Goal: Task Accomplishment & Management: Use online tool/utility

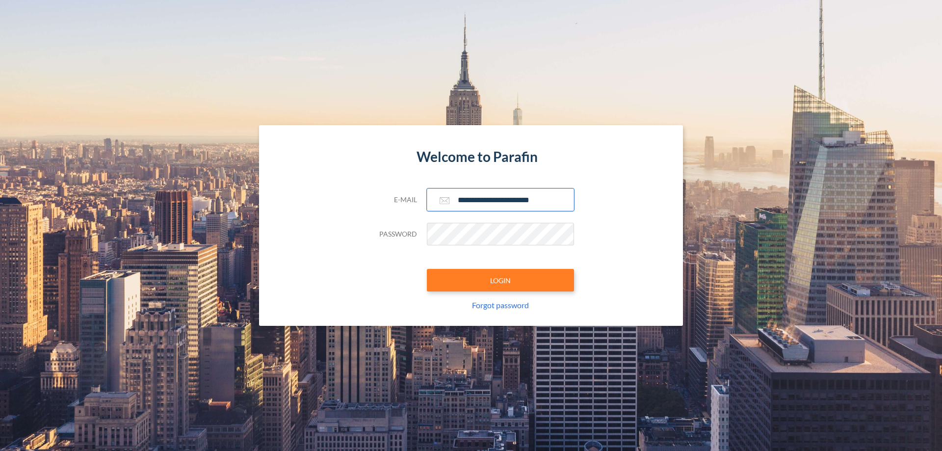
type input "**********"
click at [500, 280] on button "LOGIN" at bounding box center [500, 280] width 147 height 23
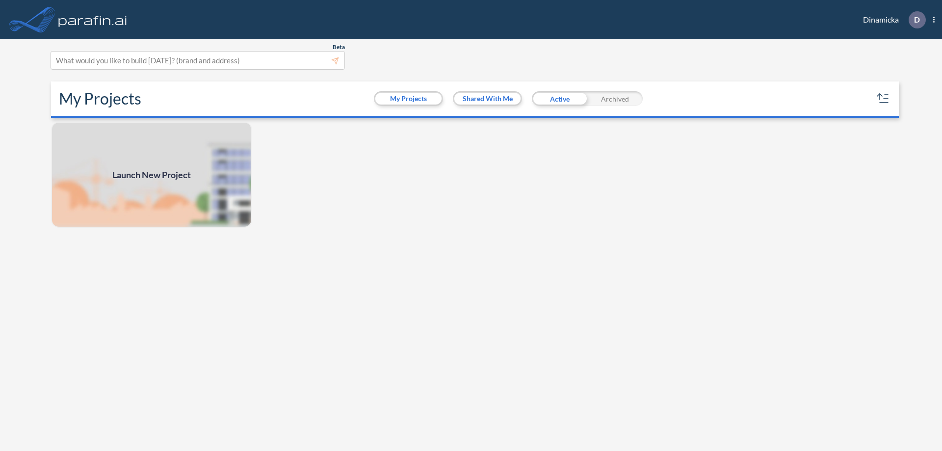
scroll to position [2, 0]
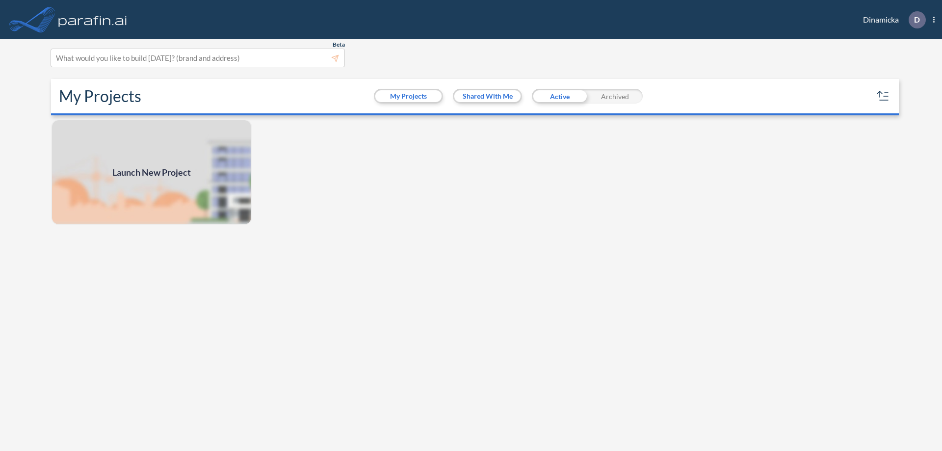
click at [152, 172] on span "Launch New Project" at bounding box center [151, 172] width 78 height 13
